Goal: Task Accomplishment & Management: Use online tool/utility

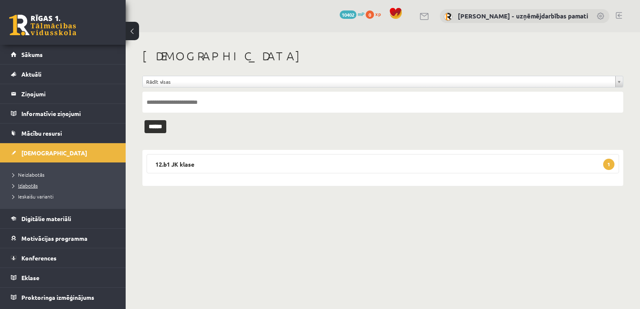
click at [20, 185] on span "Izlabotās" at bounding box center [25, 185] width 25 height 7
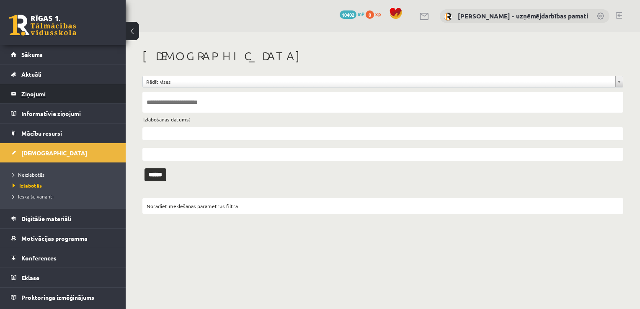
click at [42, 95] on legend "Ziņojumi 0" at bounding box center [68, 93] width 94 height 19
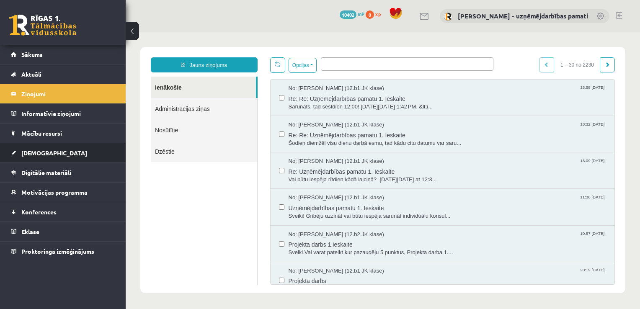
click at [36, 153] on span "[DEMOGRAPHIC_DATA]" at bounding box center [54, 153] width 66 height 8
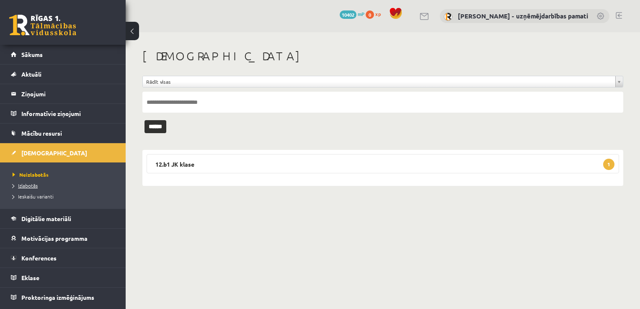
click at [25, 187] on span "Izlabotās" at bounding box center [25, 185] width 25 height 7
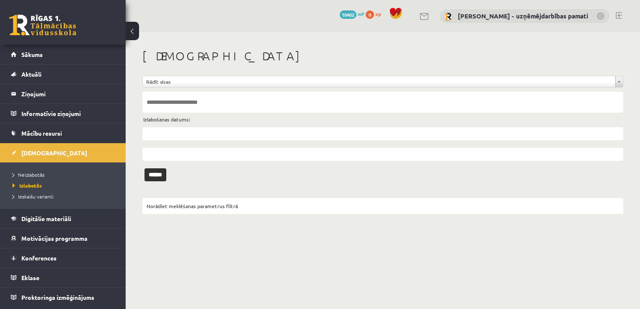
click at [168, 99] on input "text" at bounding box center [382, 102] width 481 height 21
type input "********"
click at [144, 168] on input "******" at bounding box center [155, 174] width 22 height 13
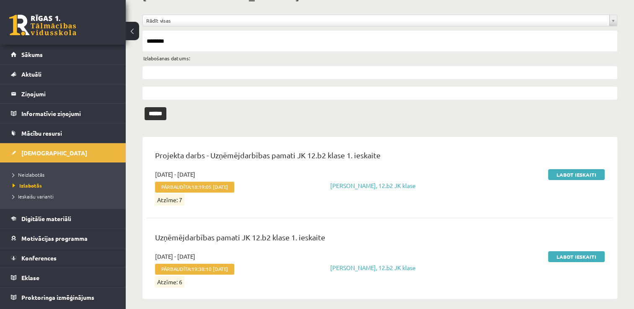
scroll to position [67, 0]
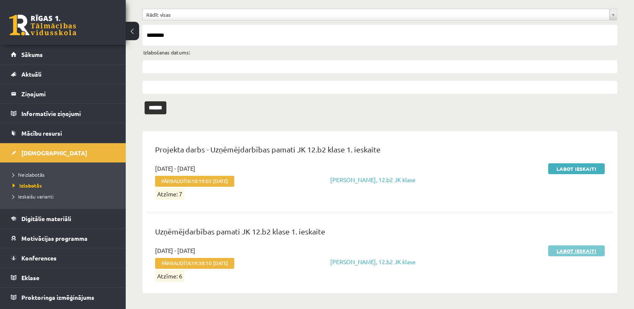
click at [563, 249] on link "Labot ieskaiti" at bounding box center [576, 250] width 57 height 11
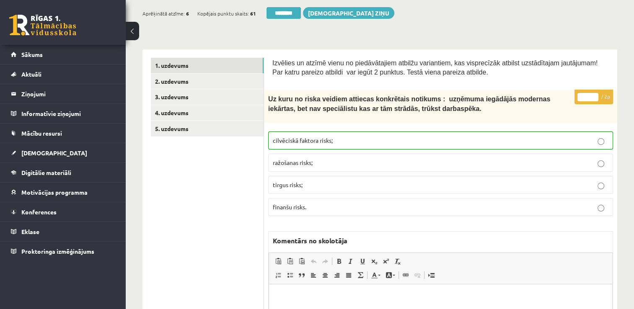
scroll to position [84, 0]
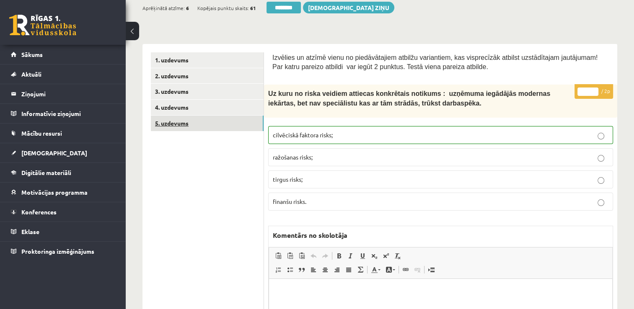
click at [173, 125] on link "5. uzdevums" at bounding box center [207, 123] width 113 height 15
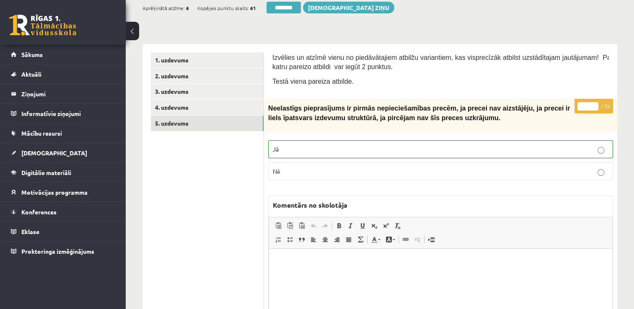
scroll to position [0, 0]
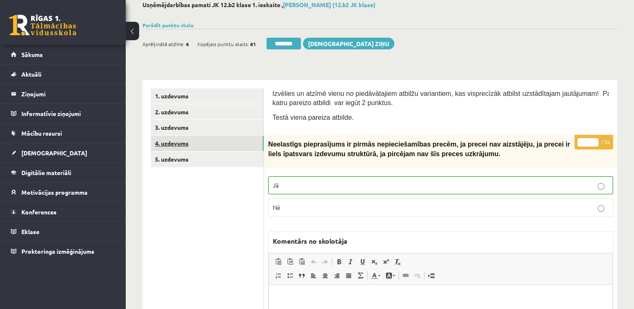
click at [174, 143] on link "4. uzdevums" at bounding box center [207, 143] width 113 height 15
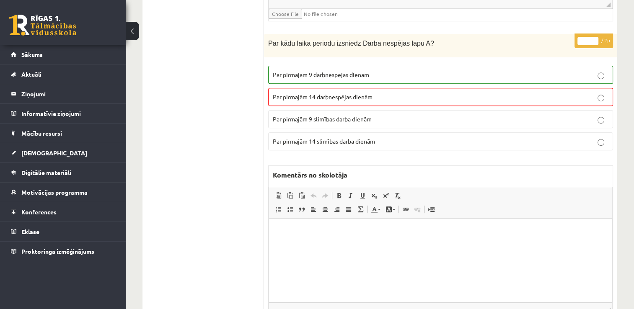
scroll to position [3500, 0]
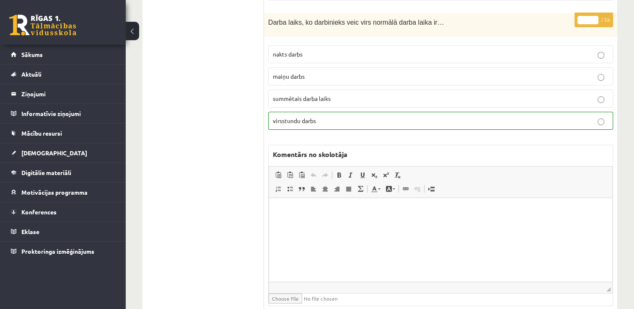
drag, startPoint x: 614, startPoint y: 407, endPoint x: 348, endPoint y: 163, distance: 361.1
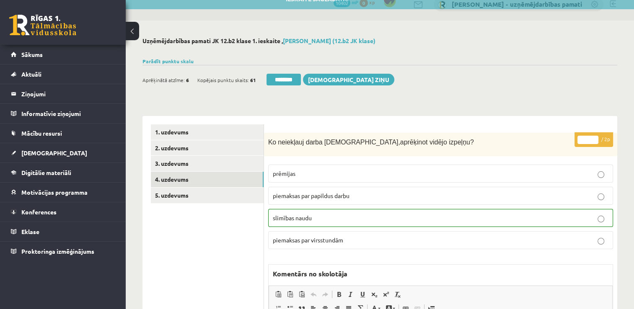
scroll to position [0, 0]
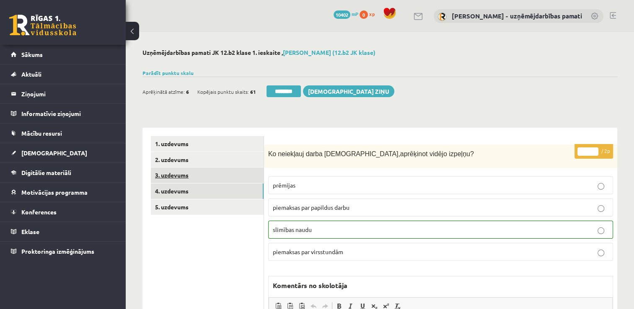
click at [167, 174] on link "3. uzdevums" at bounding box center [207, 175] width 113 height 15
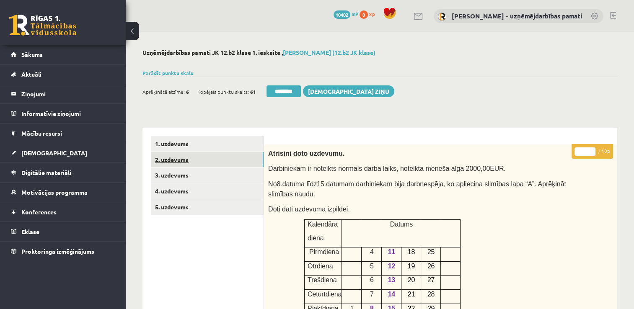
click at [191, 158] on link "2. uzdevums" at bounding box center [207, 159] width 113 height 15
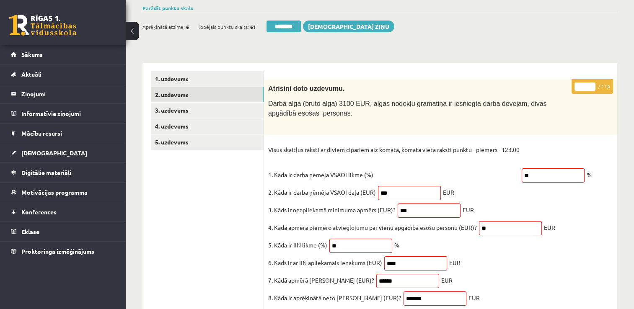
scroll to position [54, 0]
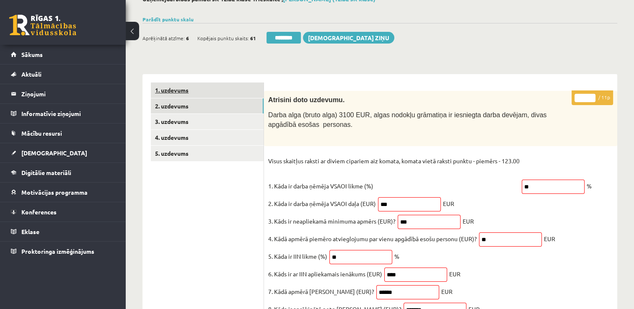
click at [155, 87] on link "1. uzdevums" at bounding box center [207, 90] width 113 height 15
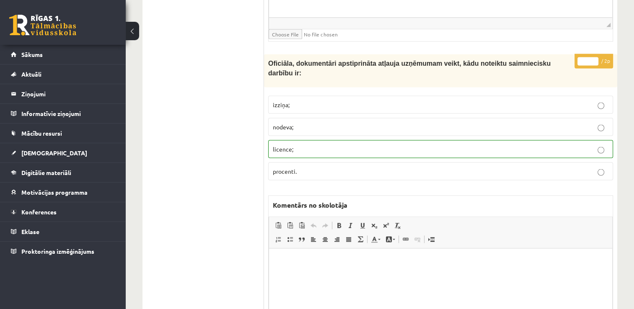
scroll to position [4739, 0]
